Goal: Information Seeking & Learning: Learn about a topic

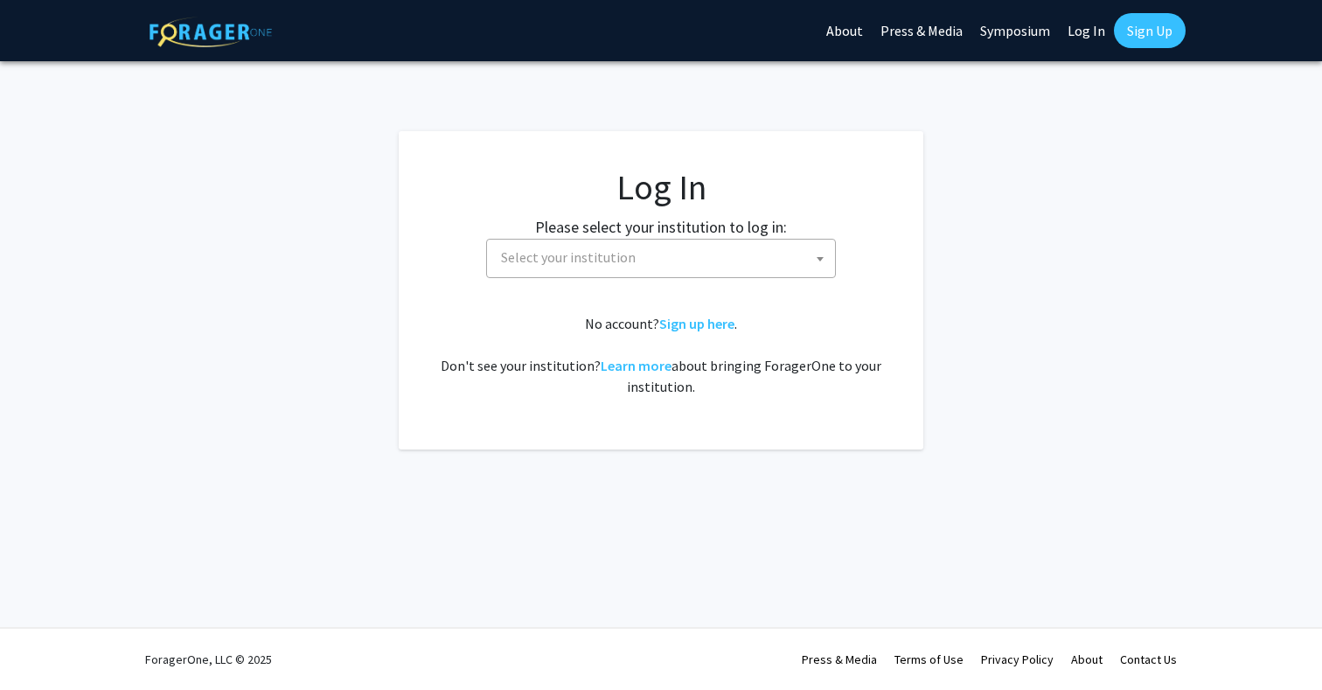
click at [585, 292] on fg-card-body "Log In Please select your institution to log in: [GEOGRAPHIC_DATA] [GEOGRAPHIC_…" at bounding box center [661, 290] width 455 height 248
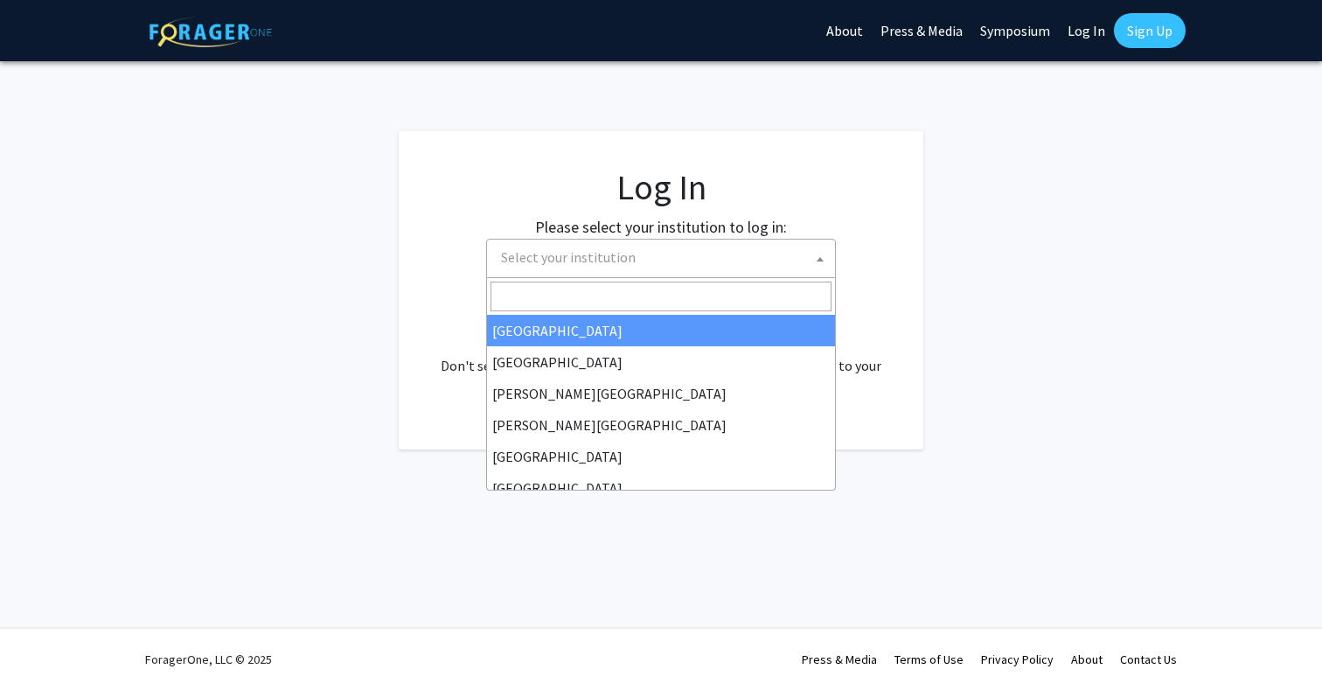
click at [593, 272] on span "Select your institution" at bounding box center [664, 258] width 341 height 36
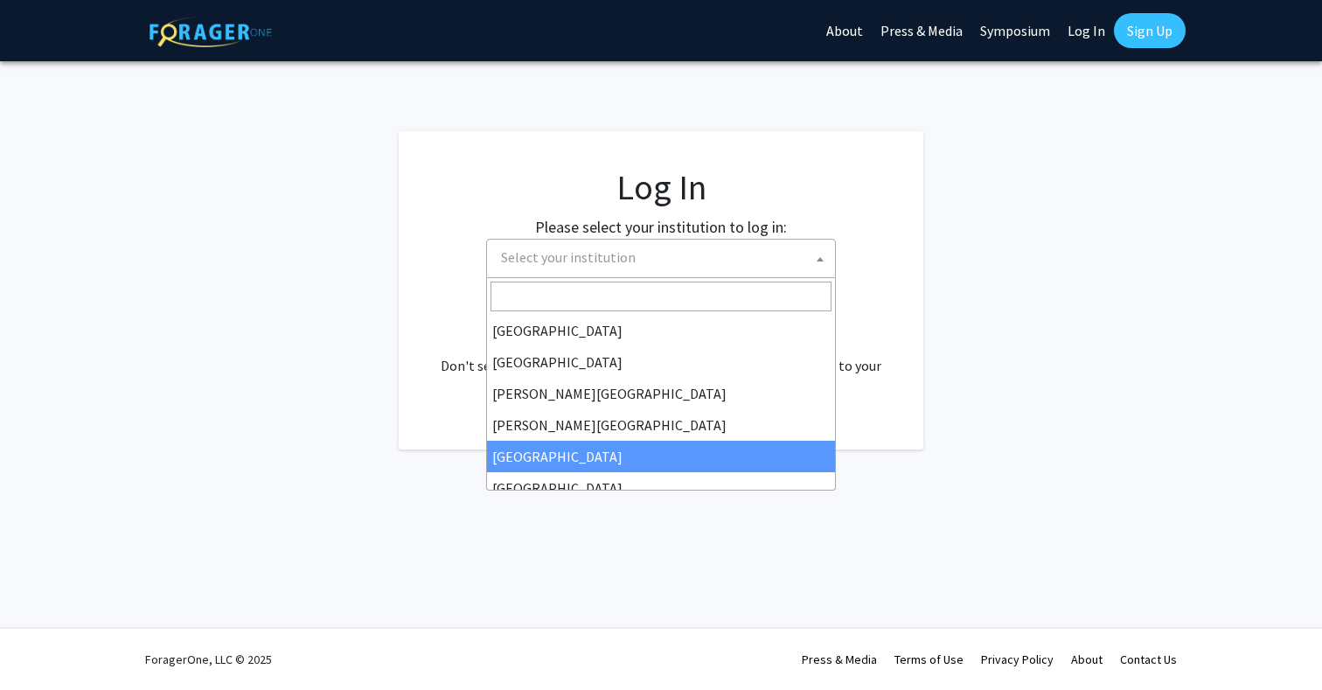
select select "6"
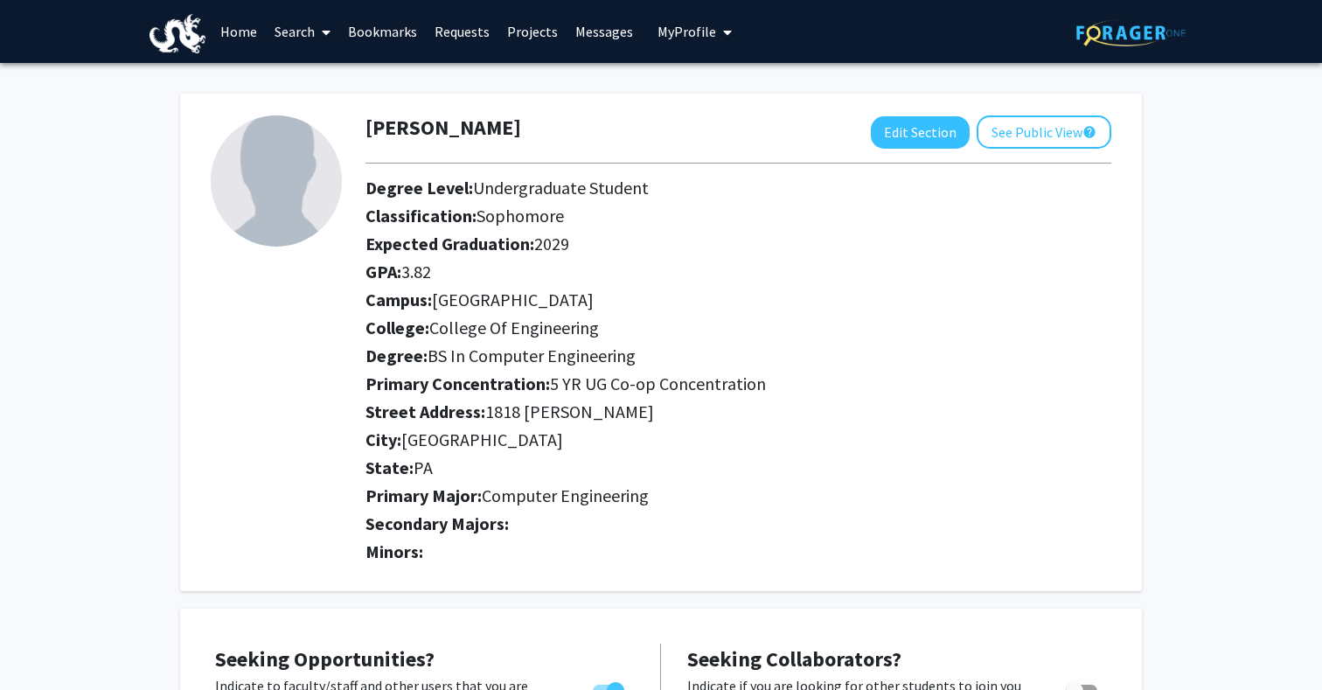
click at [521, 26] on link "Projects" at bounding box center [532, 31] width 68 height 61
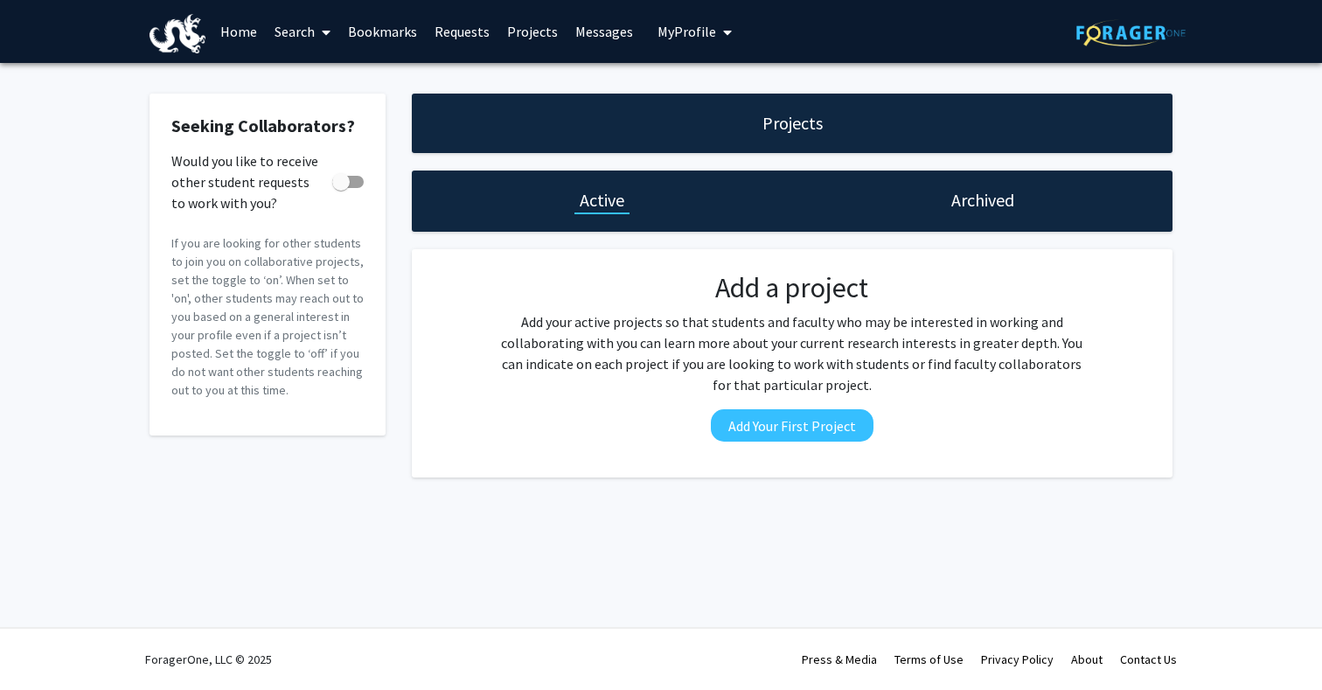
click at [289, 34] on link "Search" at bounding box center [302, 31] width 73 height 61
click at [357, 82] on span "Faculty/Staff" at bounding box center [330, 80] width 129 height 35
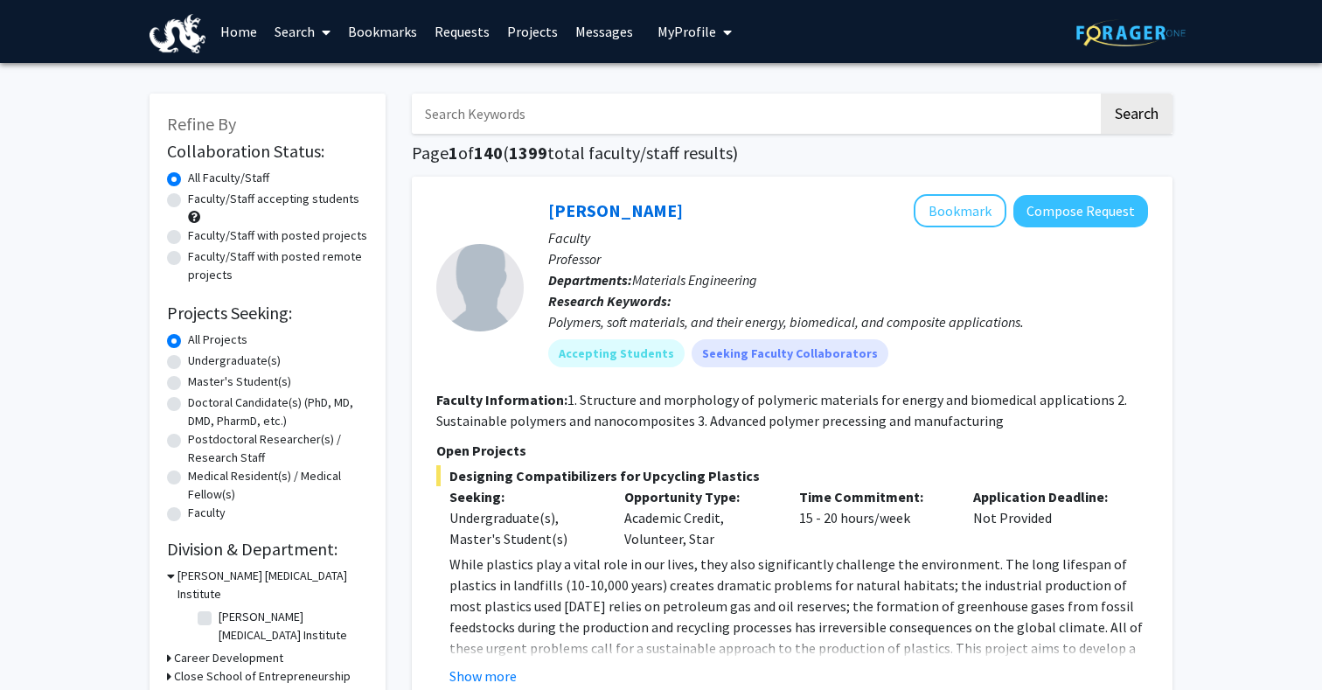
click at [509, 129] on input "Search Keywords" at bounding box center [755, 114] width 686 height 40
type input "vip"
click at [1101, 94] on button "Search" at bounding box center [1137, 114] width 72 height 40
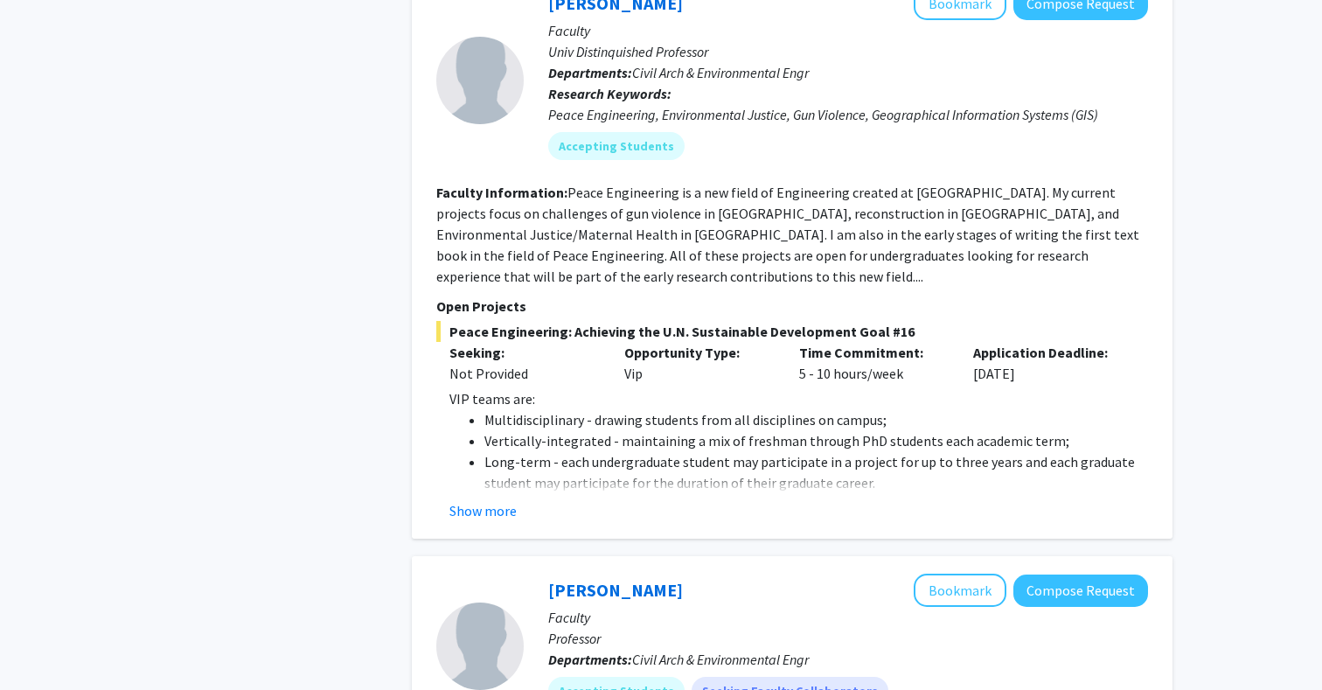
scroll to position [1193, 0]
click at [504, 499] on button "Show more" at bounding box center [482, 509] width 67 height 21
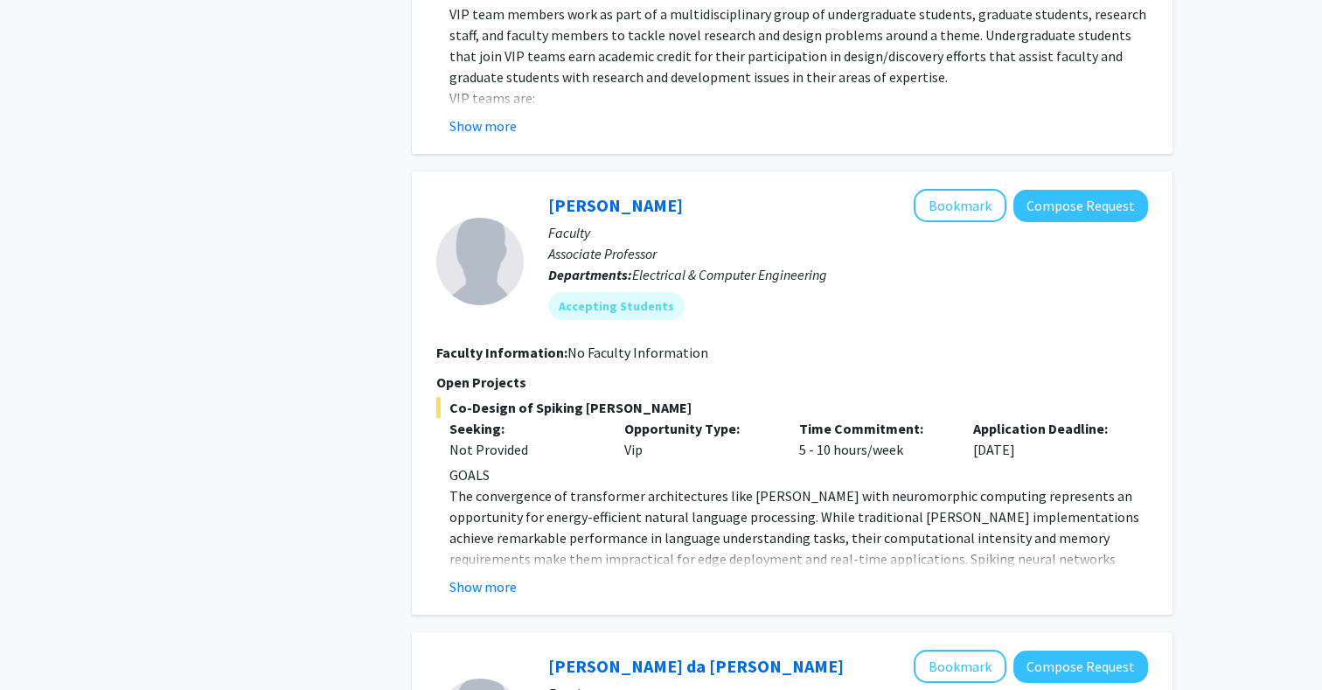
scroll to position [4549, 0]
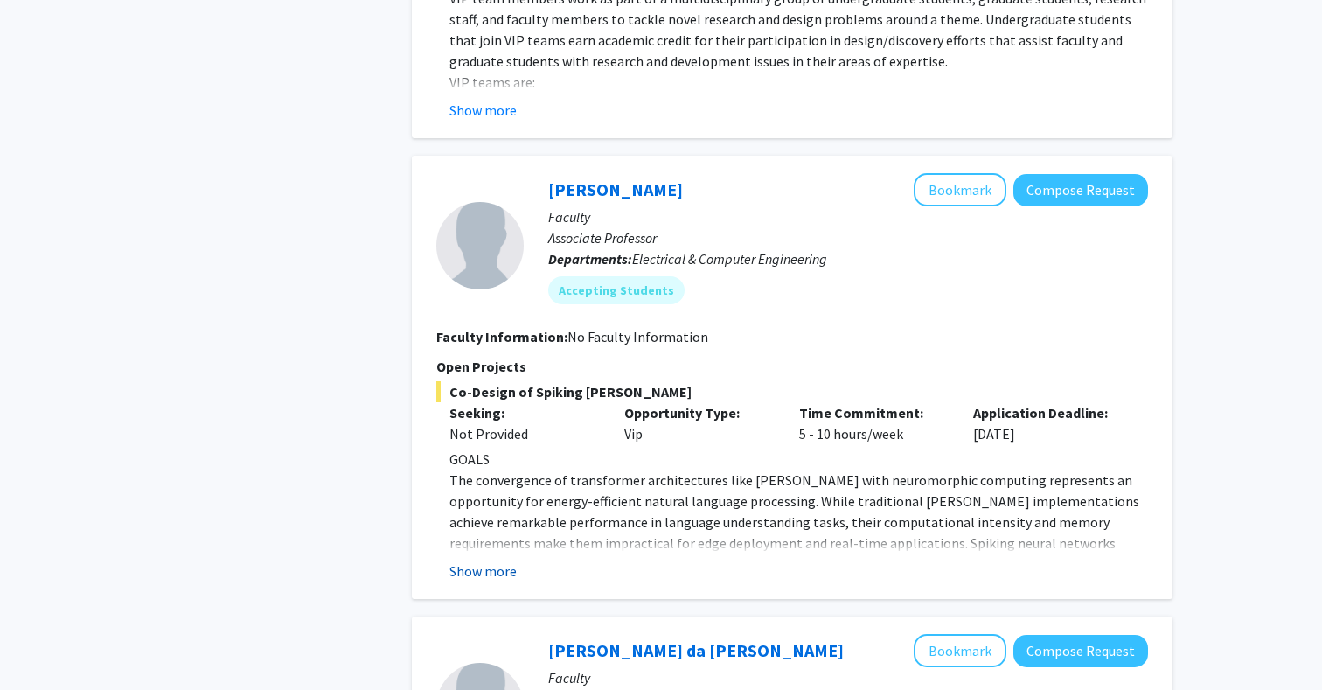
click at [496, 561] on button "Show more" at bounding box center [482, 571] width 67 height 21
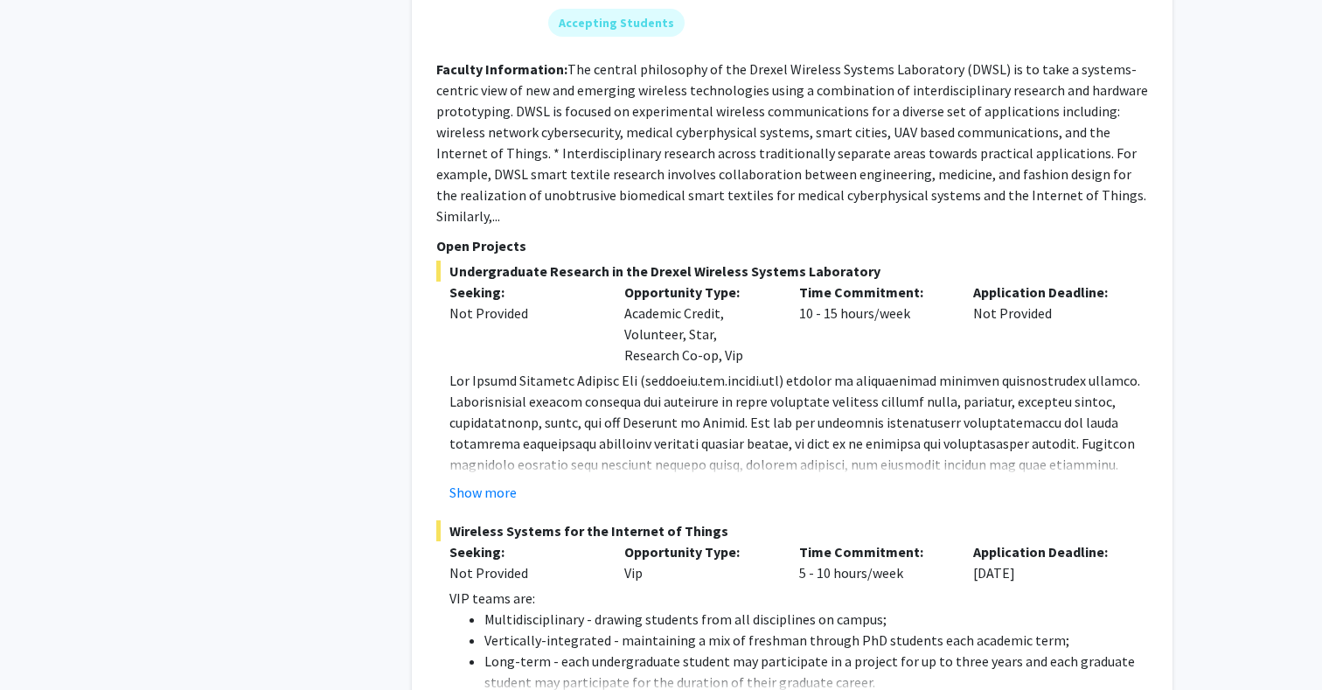
scroll to position [7298, 0]
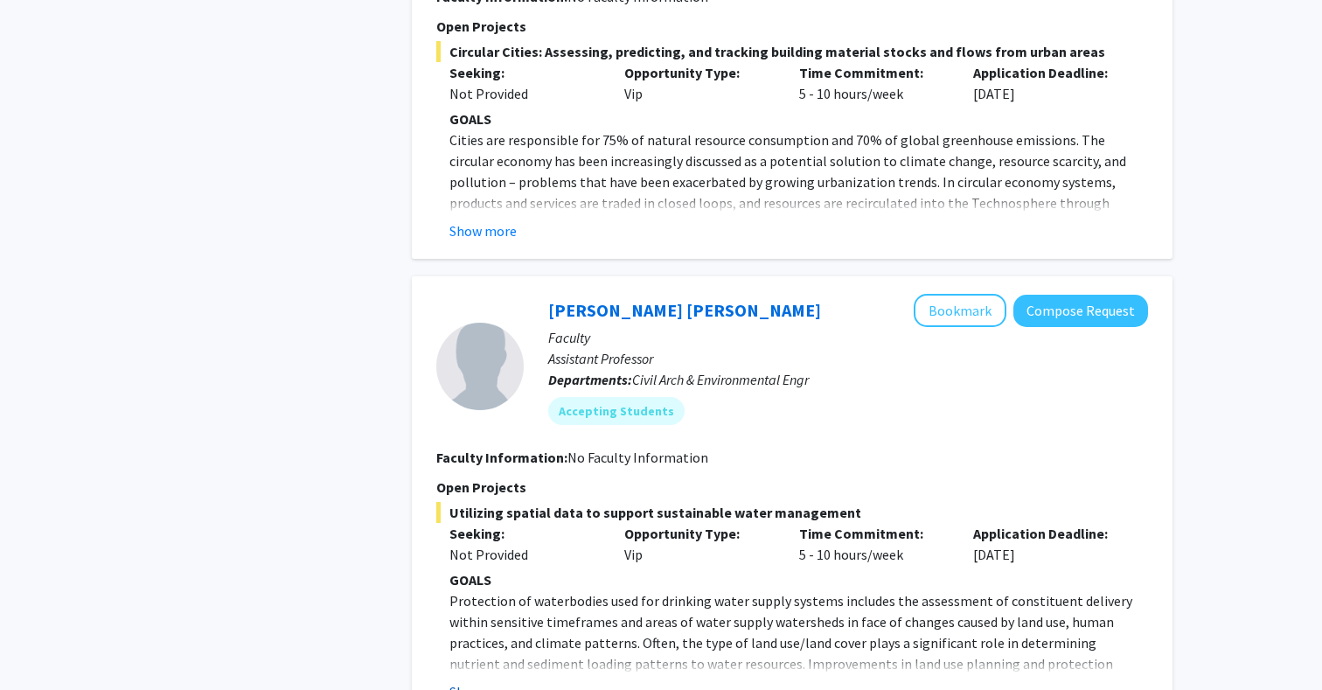
click at [493, 681] on button "Show more" at bounding box center [482, 691] width 67 height 21
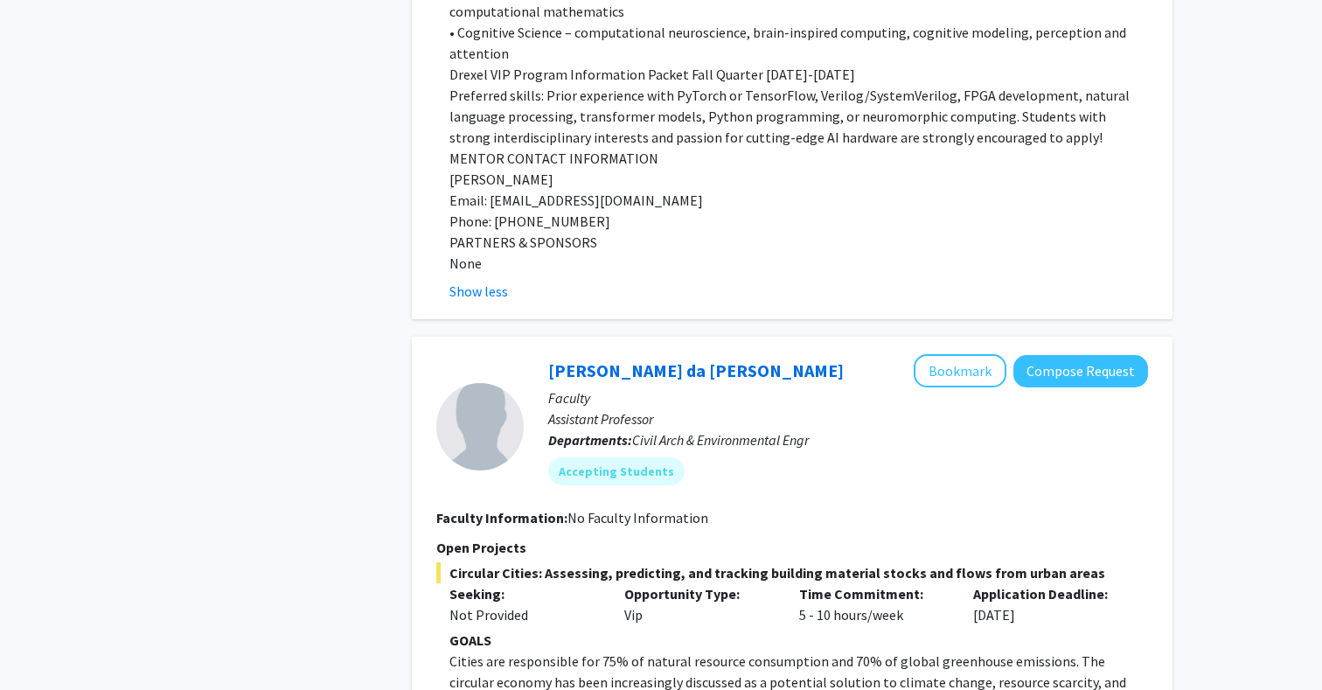
scroll to position [5881, 0]
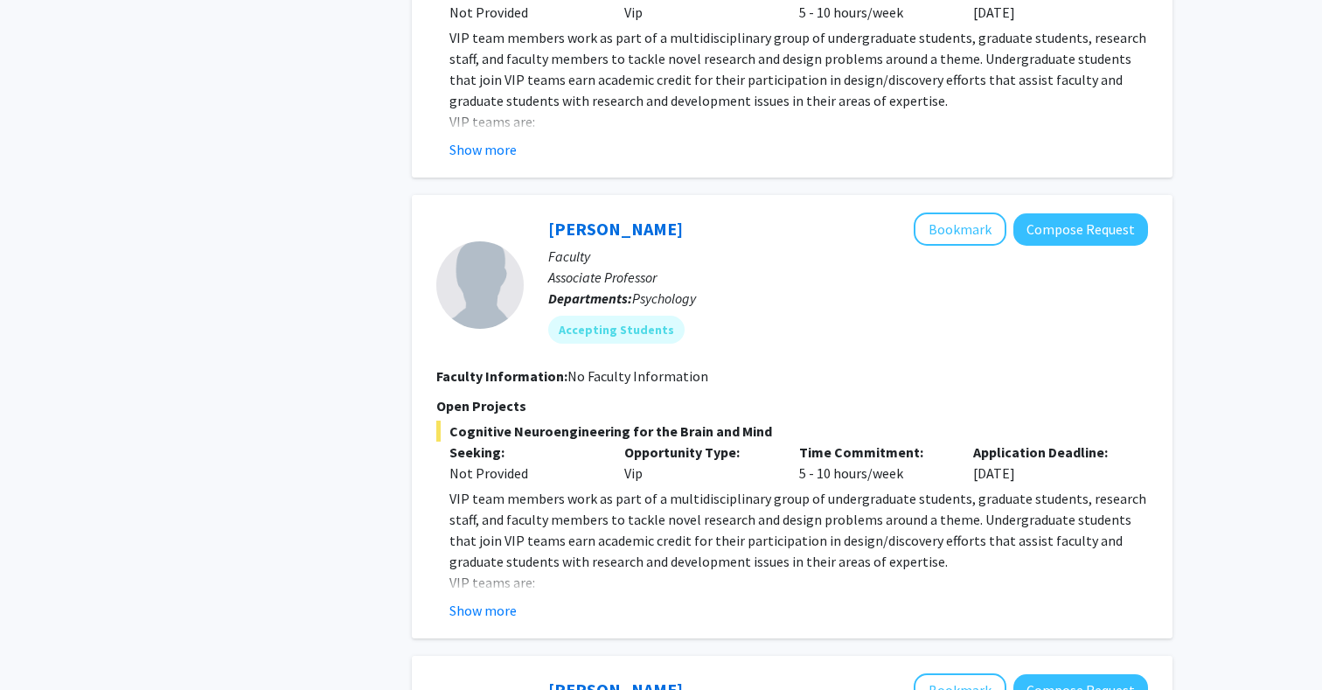
scroll to position [4043, 0]
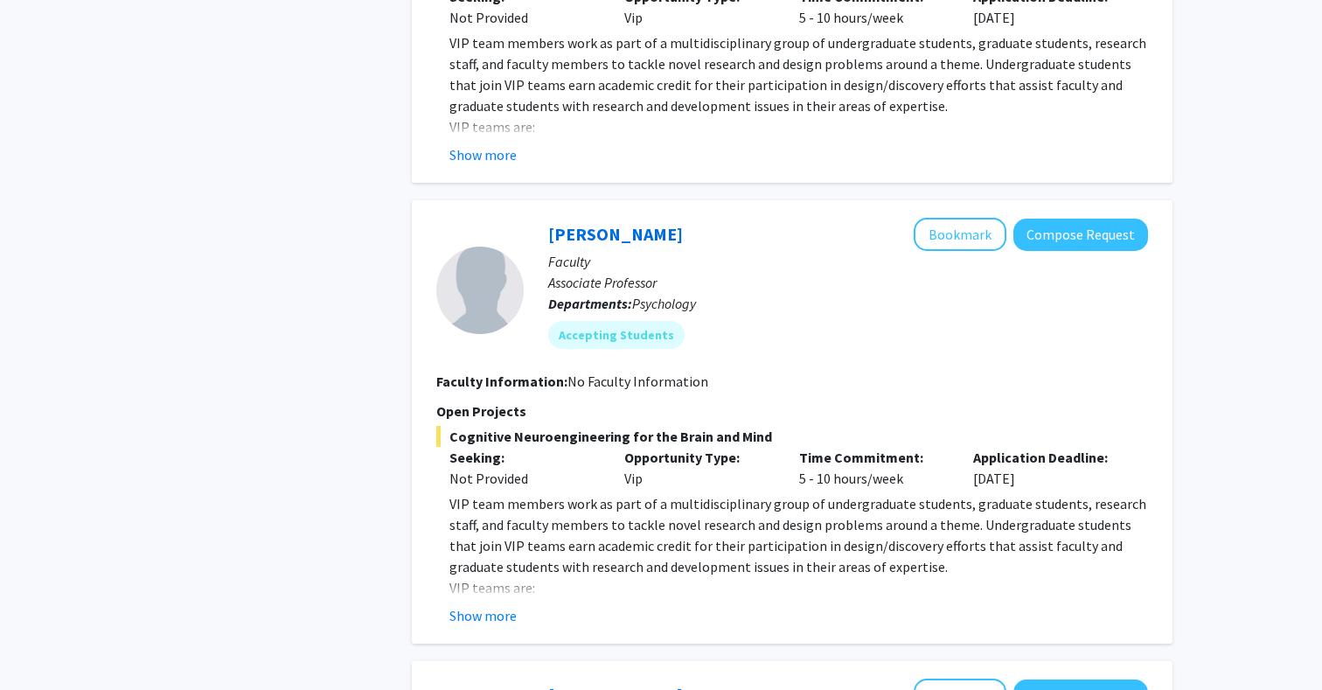
click at [498, 536] on fg-read-more "VIP team members work as part of a multidisciplinary group of undergraduate stu…" at bounding box center [792, 559] width 712 height 133
click at [503, 605] on button "Show more" at bounding box center [482, 615] width 67 height 21
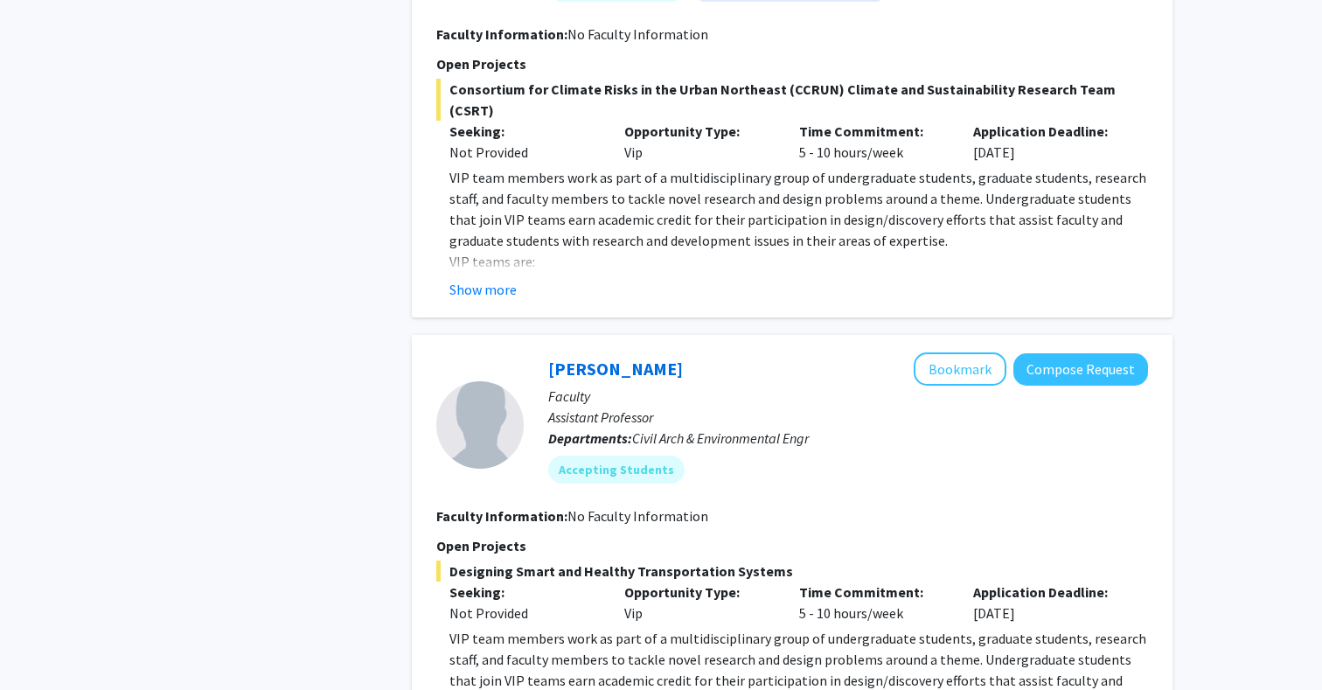
scroll to position [3540, 0]
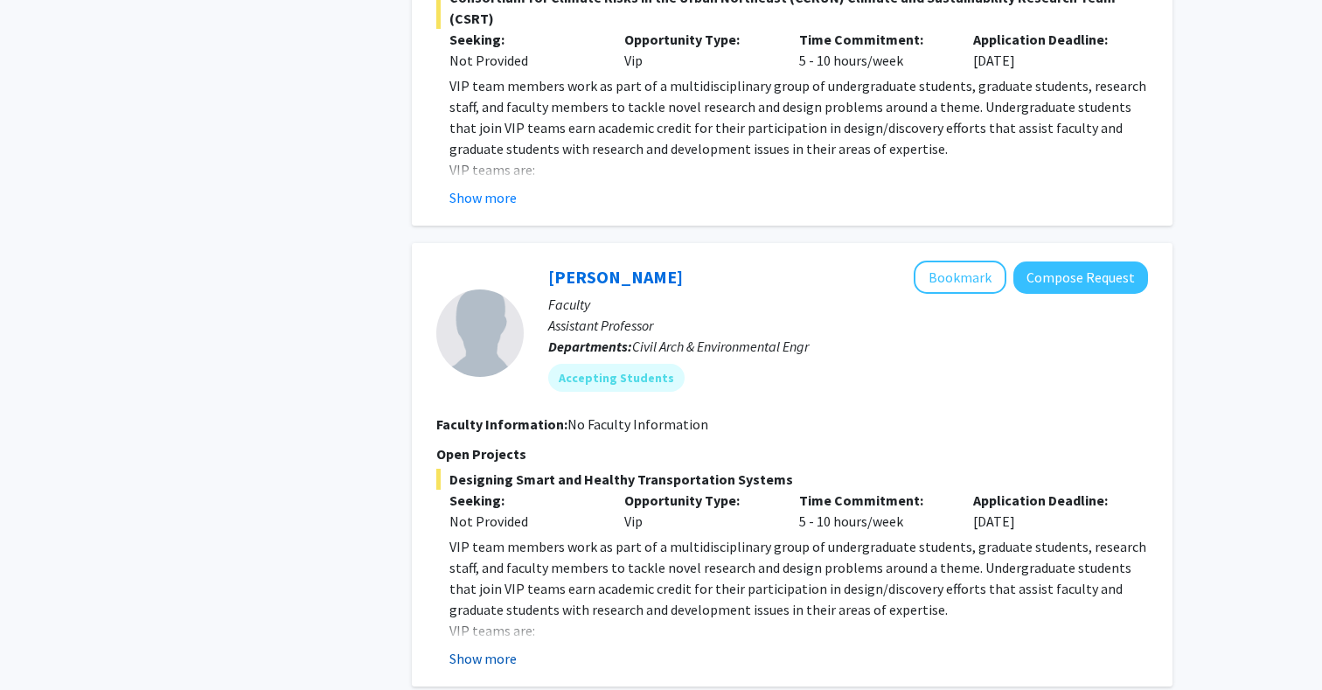
click at [484, 648] on button "Show more" at bounding box center [482, 658] width 67 height 21
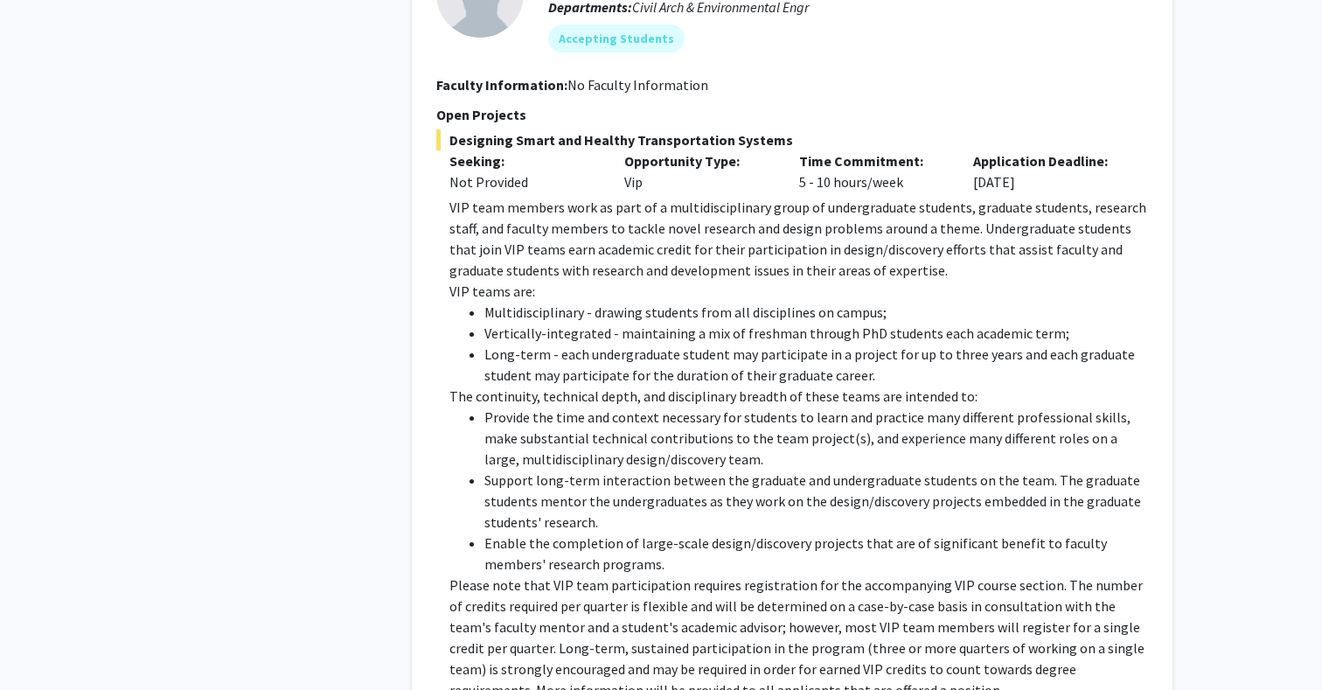
scroll to position [3884, 0]
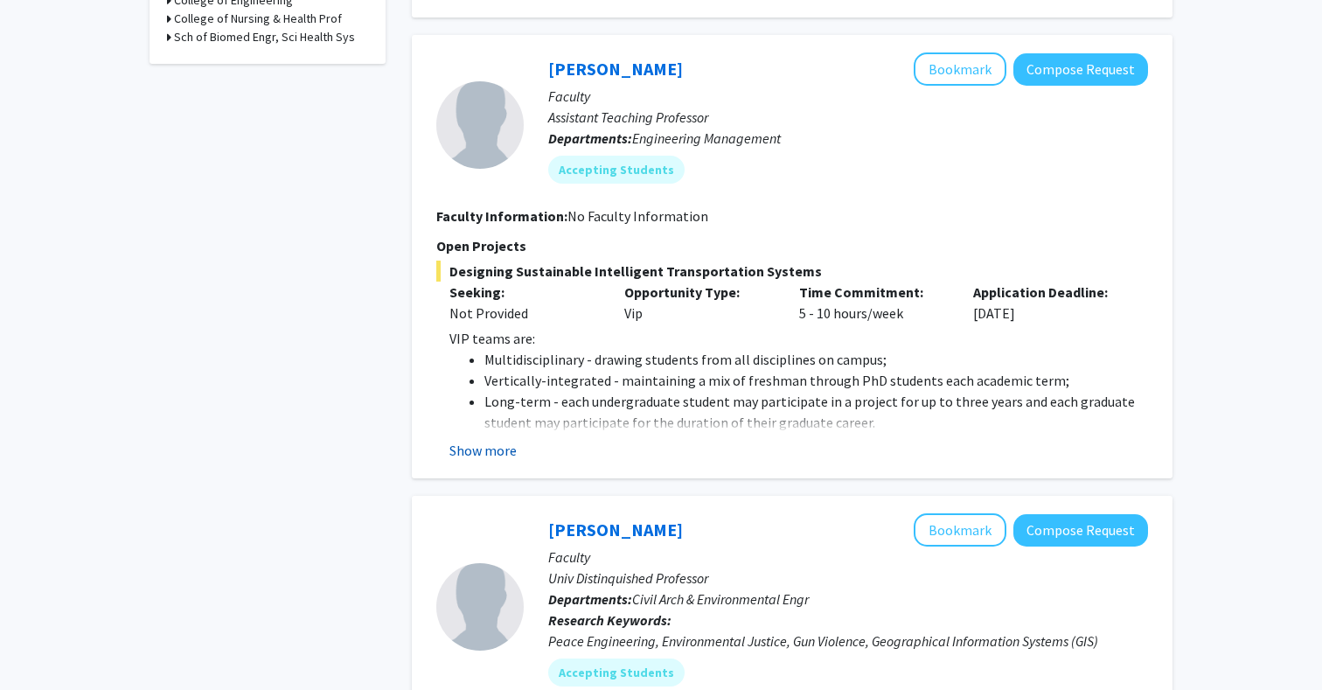
click at [493, 447] on button "Show more" at bounding box center [482, 450] width 67 height 21
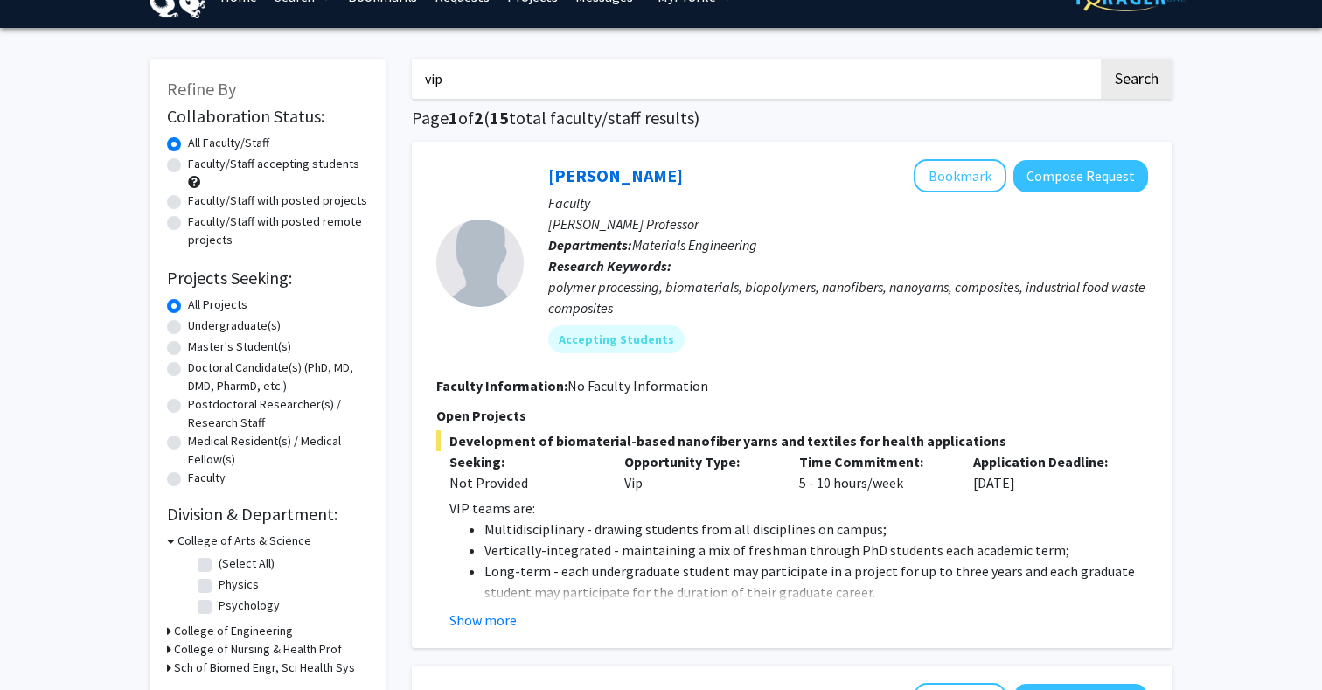
scroll to position [38, 0]
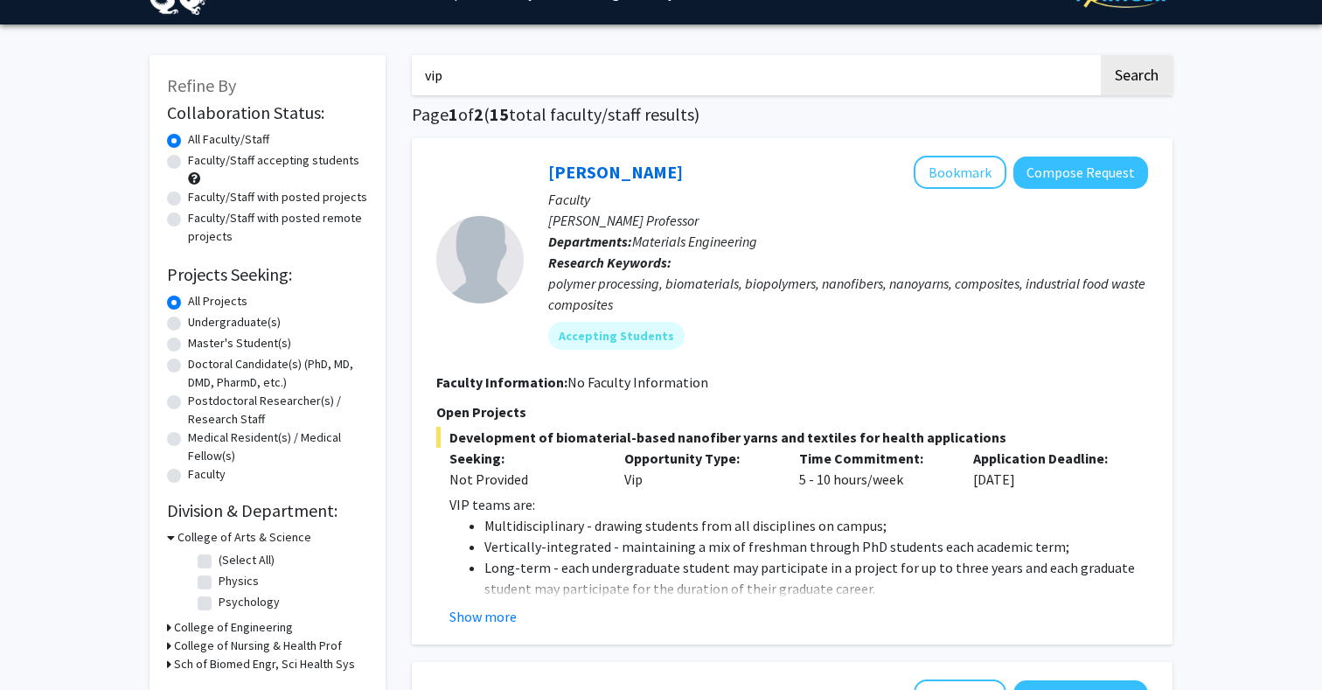
click at [270, 317] on label "Undergraduate(s)" at bounding box center [234, 322] width 93 height 18
click at [199, 317] on input "Undergraduate(s)" at bounding box center [193, 318] width 11 height 11
radio input "true"
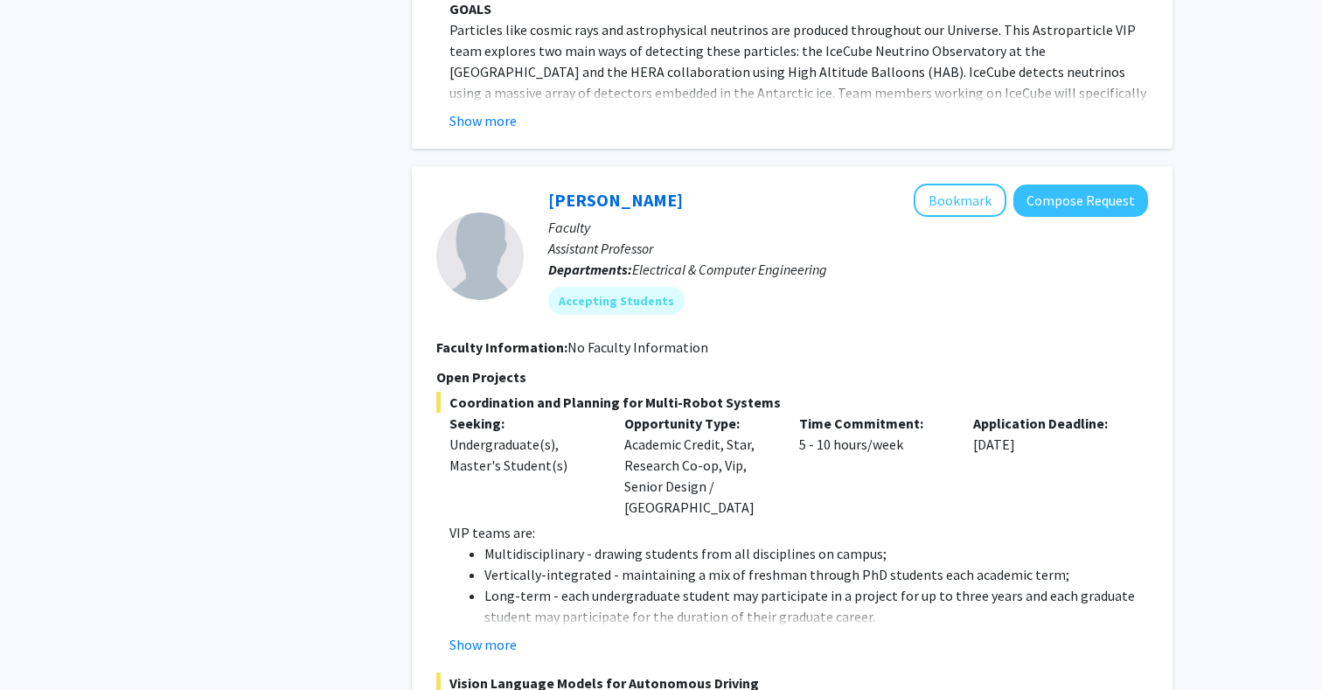
scroll to position [685, 0]
